Goal: Task Accomplishment & Management: Complete application form

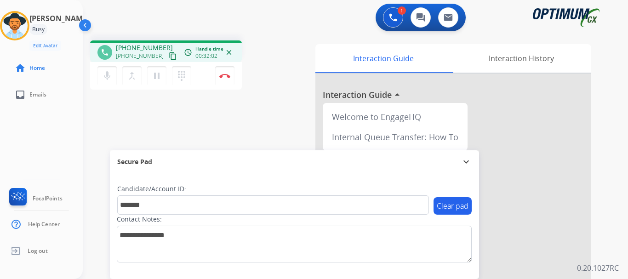
type input "*******"
click at [254, 117] on div "phone [PHONE_NUMBER] [PHONE_NUMBER] content_copy access_time Call metrics Queue…" at bounding box center [344, 224] width 523 height 383
click at [226, 72] on button "Disconnect" at bounding box center [224, 75] width 19 height 19
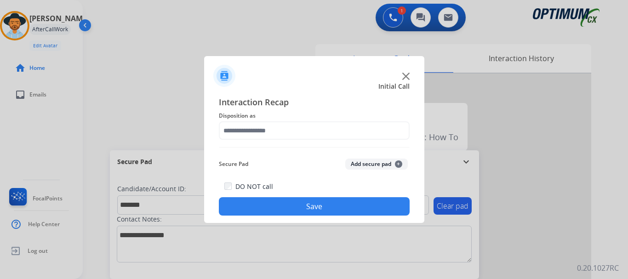
click at [362, 164] on button "Add secure pad +" at bounding box center [376, 163] width 62 height 11
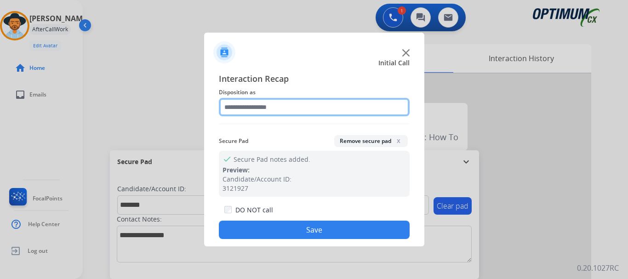
click at [292, 111] on input "text" at bounding box center [314, 107] width 191 height 18
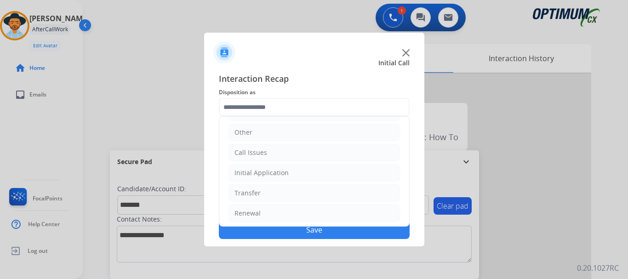
click at [319, 176] on li "Initial Application" at bounding box center [313, 172] width 171 height 17
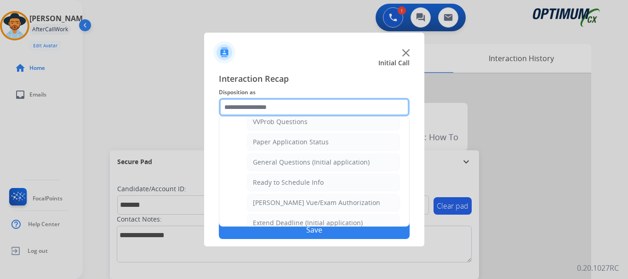
scroll to position [504, 0]
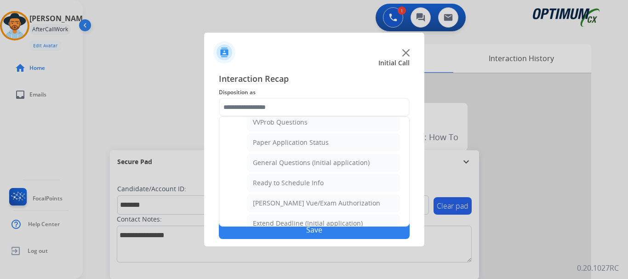
click at [359, 160] on div "General Questions (Initial application)" at bounding box center [311, 162] width 117 height 9
type input "**********"
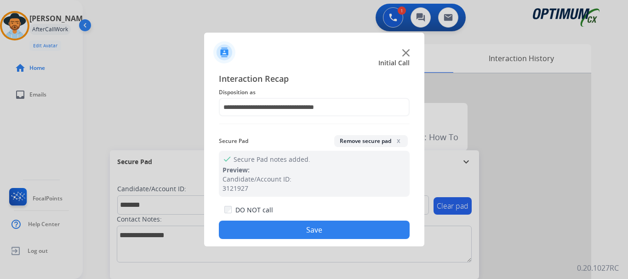
click at [330, 230] on button "Save" at bounding box center [314, 230] width 191 height 18
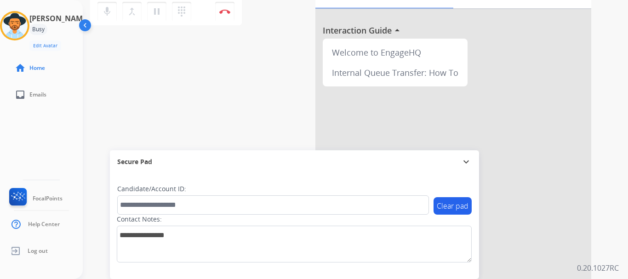
scroll to position [0, 0]
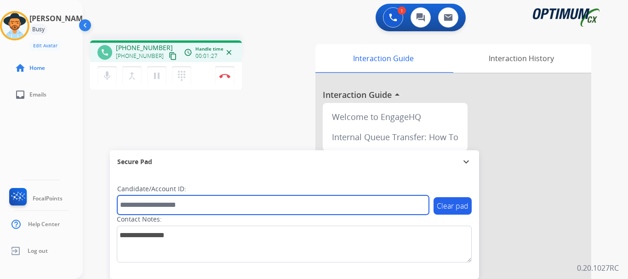
click at [141, 202] on input "text" at bounding box center [272, 204] width 311 height 19
type input "*******"
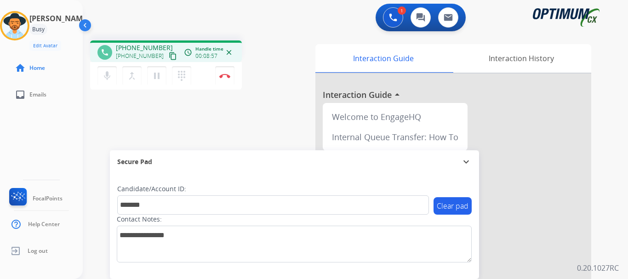
click at [227, 79] on button "Disconnect" at bounding box center [224, 75] width 19 height 19
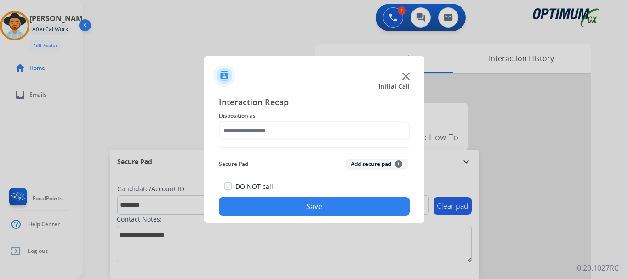
click at [362, 165] on button "Add secure pad +" at bounding box center [376, 163] width 62 height 11
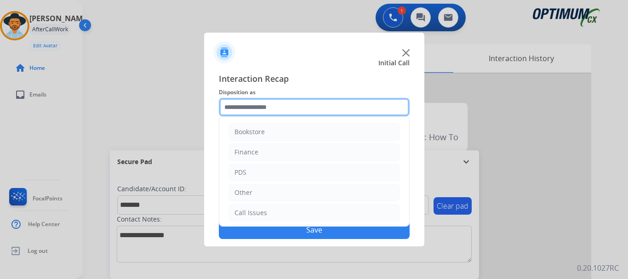
click at [294, 105] on input "text" at bounding box center [314, 107] width 191 height 18
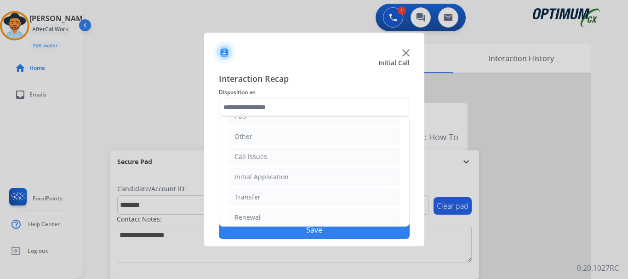
click at [274, 177] on div "Initial Application" at bounding box center [261, 176] width 54 height 9
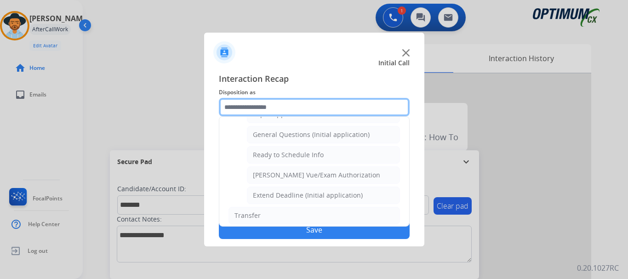
scroll to position [532, 0]
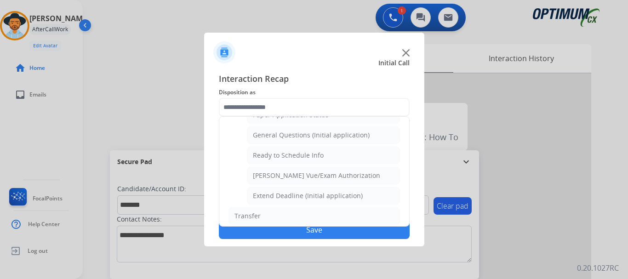
click at [338, 159] on li "Ready to Schedule Info" at bounding box center [323, 155] width 153 height 17
type input "**********"
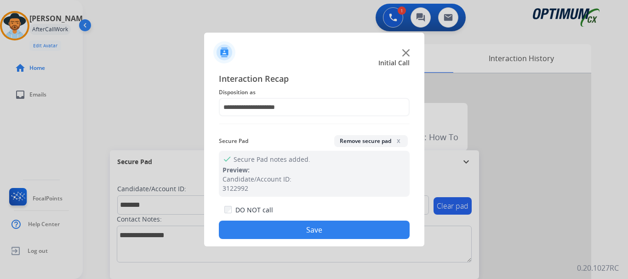
click at [317, 227] on button "Save" at bounding box center [314, 230] width 191 height 18
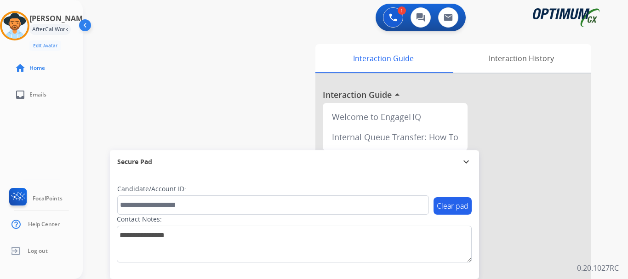
click at [241, 122] on div "swap_horiz Break voice bridge close_fullscreen Connect 3-Way Call merge_type Se…" at bounding box center [344, 224] width 523 height 383
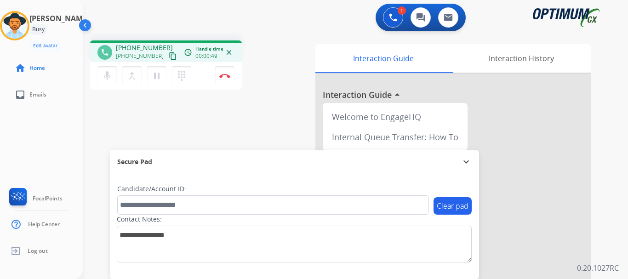
click at [229, 115] on div "phone [PHONE_NUMBER] [PHONE_NUMBER] content_copy access_time Call metrics Queue…" at bounding box center [344, 224] width 523 height 383
click at [223, 77] on img at bounding box center [224, 76] width 11 height 5
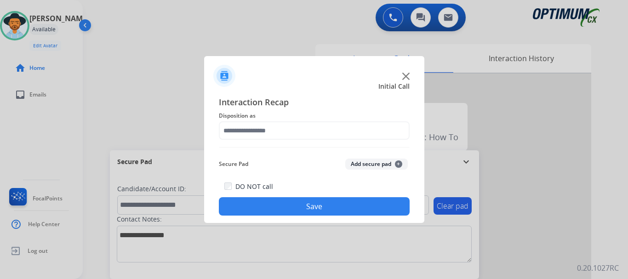
click at [405, 79] on img at bounding box center [405, 76] width 7 height 7
click at [405, 77] on img at bounding box center [405, 76] width 7 height 7
